Goal: Transaction & Acquisition: Purchase product/service

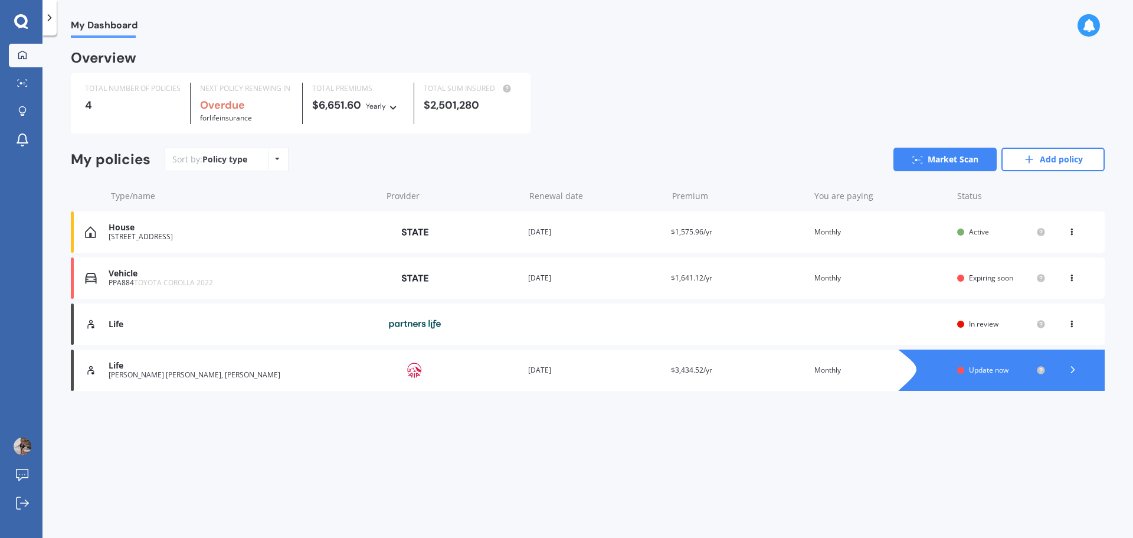
click at [297, 227] on div "House" at bounding box center [242, 228] width 267 height 10
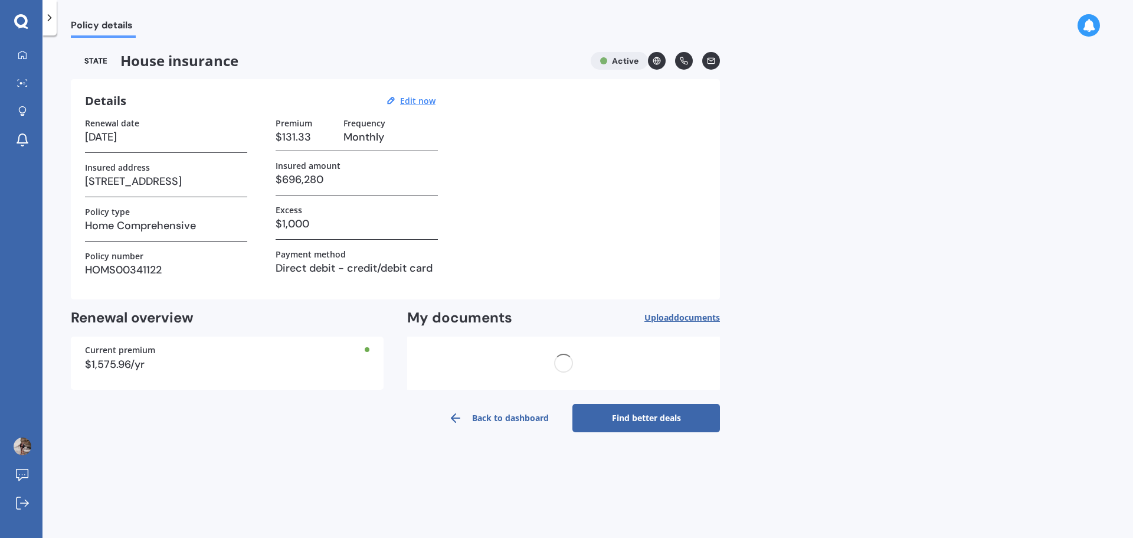
click at [50, 19] on polyline at bounding box center [49, 18] width 3 height 6
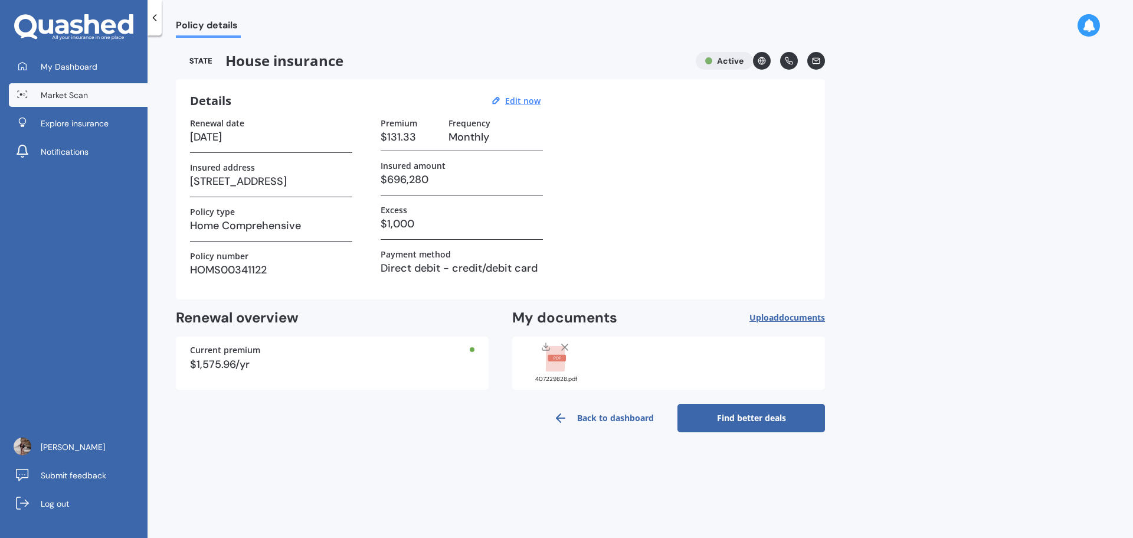
click at [35, 91] on link "Market Scan" at bounding box center [78, 95] width 139 height 24
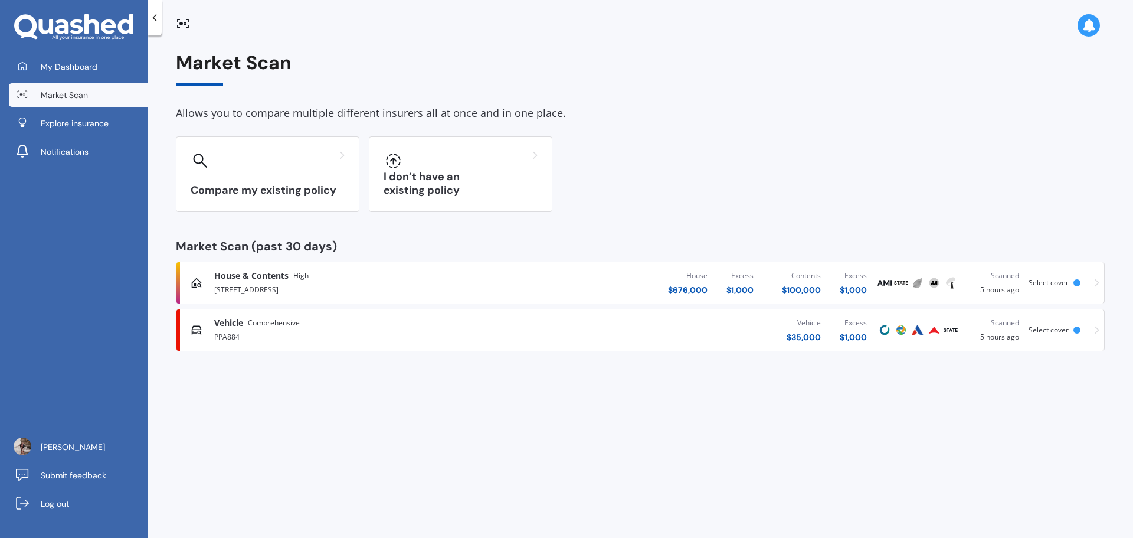
click at [1053, 280] on span "Select cover" at bounding box center [1049, 282] width 40 height 10
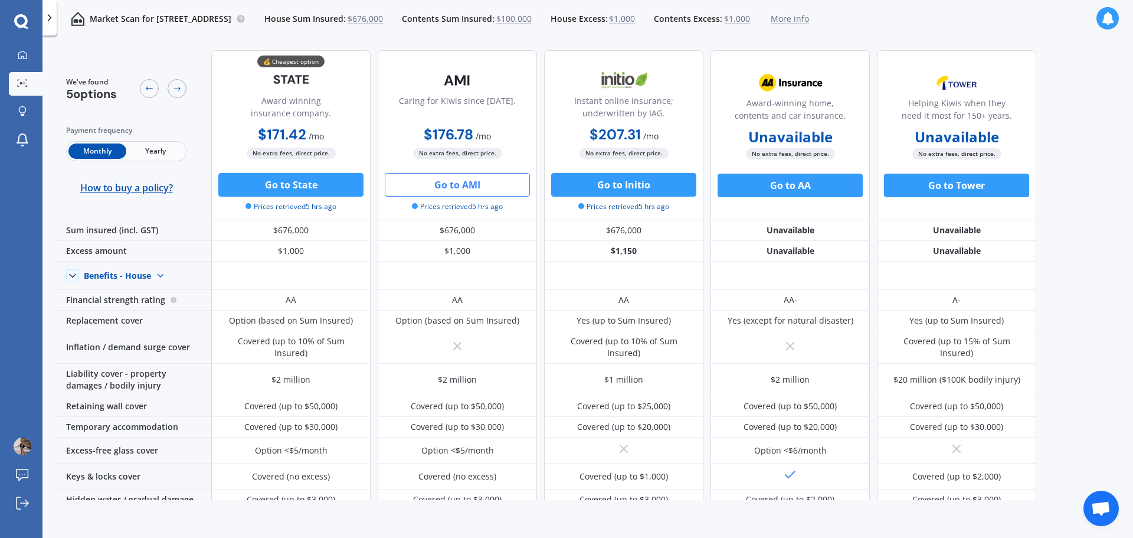
click at [1112, 138] on div "We've found 5 options Payment frequency Monthly Yearly How to buy a policy? 💰 C…" at bounding box center [592, 270] width 1081 height 459
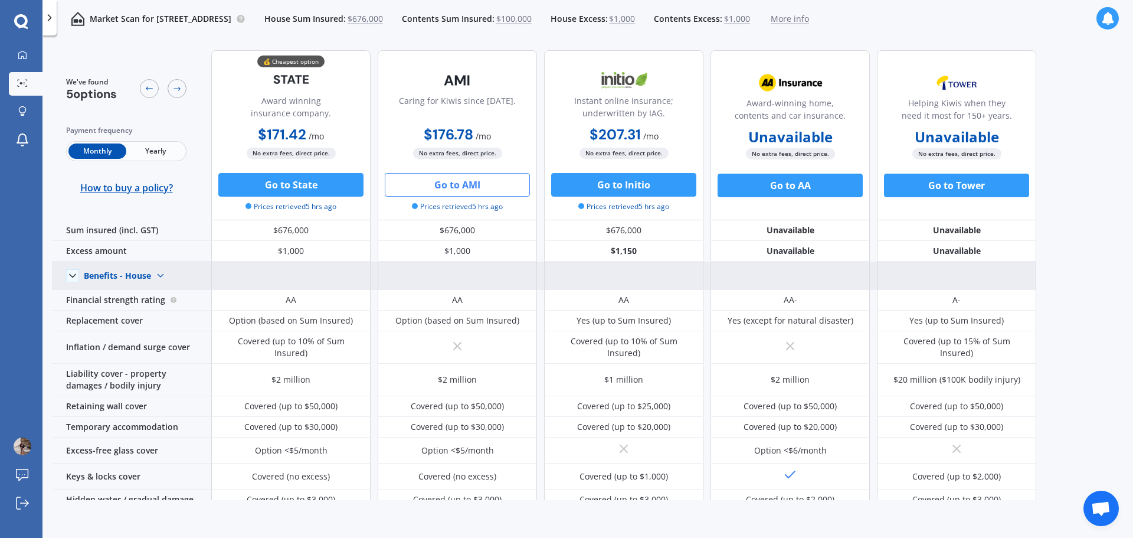
click at [135, 273] on div "Benefits - House" at bounding box center [117, 275] width 67 height 11
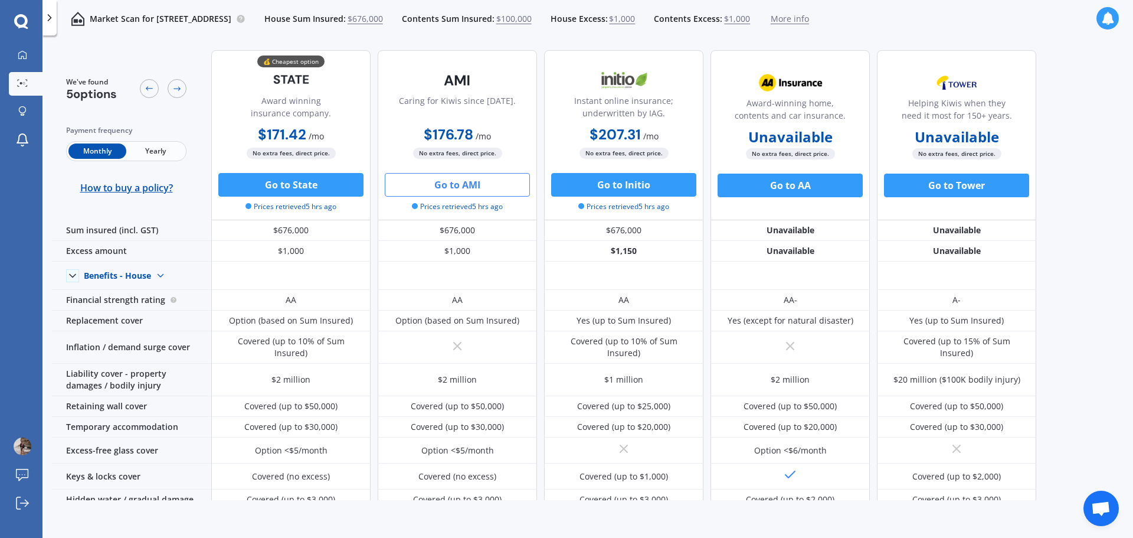
click at [383, 19] on span "$676,000" at bounding box center [365, 19] width 35 height 12
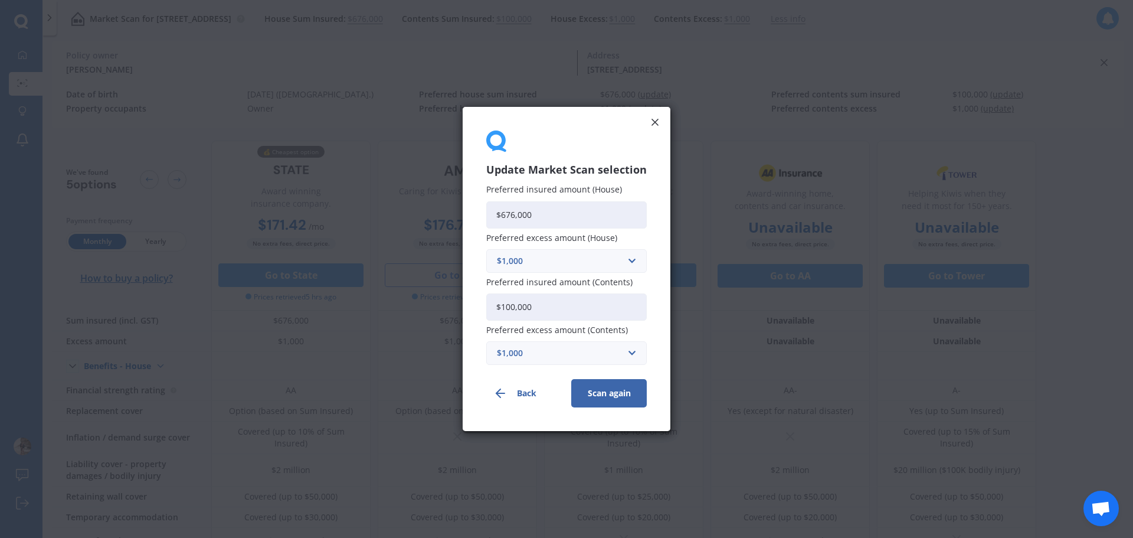
click at [650, 119] on icon at bounding box center [655, 122] width 12 height 12
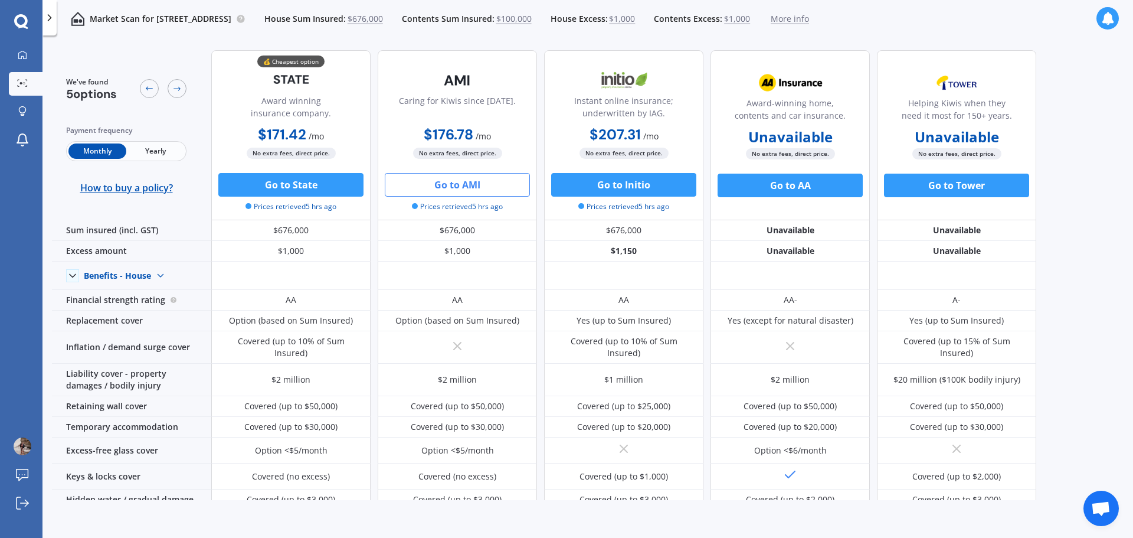
click at [383, 17] on span "$676,000" at bounding box center [365, 19] width 35 height 12
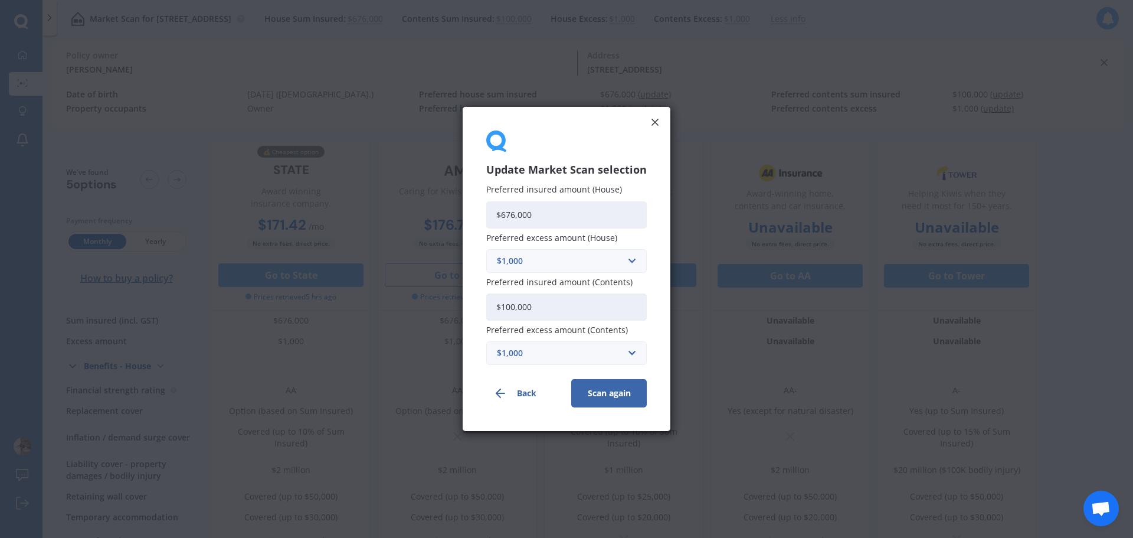
click at [542, 211] on input "$676,000" at bounding box center [566, 214] width 161 height 27
type input "$600,000"
click at [620, 397] on button "Scan again" at bounding box center [609, 393] width 76 height 28
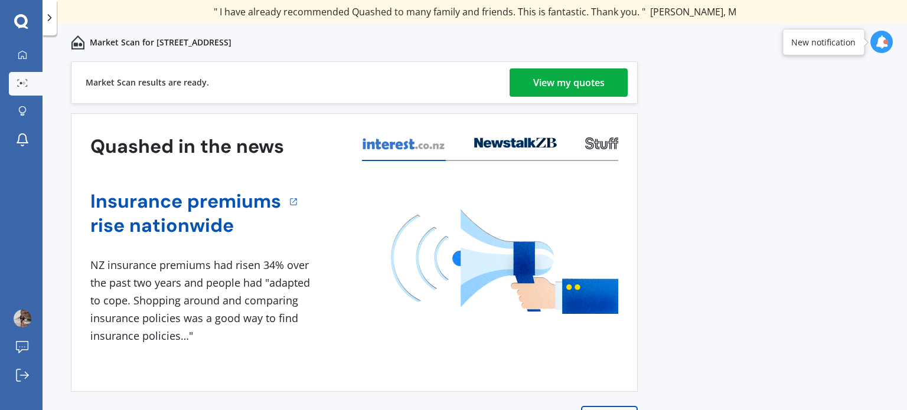
click at [584, 92] on div "View my quotes" at bounding box center [568, 82] width 71 height 28
